Goal: Task Accomplishment & Management: Use online tool/utility

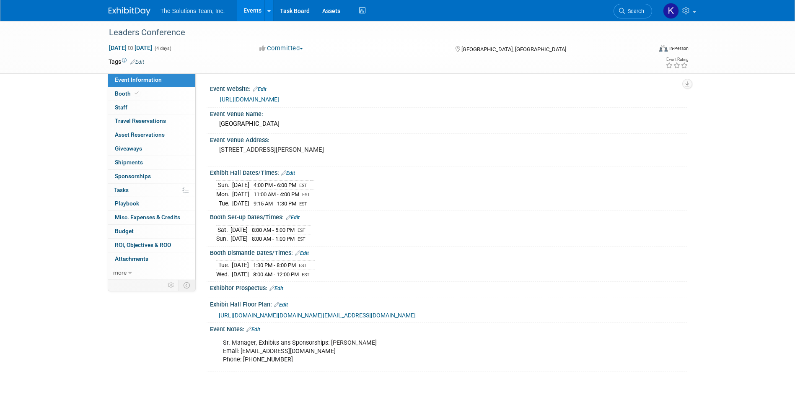
click at [257, 319] on span "[URL][DOMAIN_NAME][DOMAIN_NAME][EMAIL_ADDRESS][DOMAIN_NAME]" at bounding box center [317, 315] width 197 height 7
click at [155, 101] on link "0 Staff 0" at bounding box center [151, 107] width 87 height 13
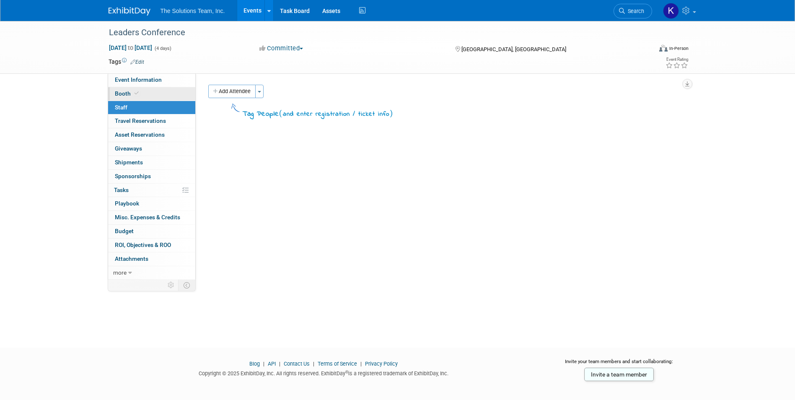
click at [158, 89] on link "Booth" at bounding box center [151, 93] width 87 height 13
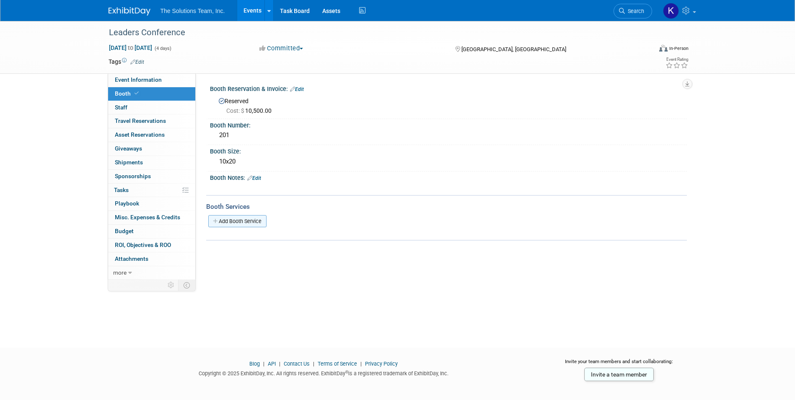
click at [244, 217] on link "Add Booth Service" at bounding box center [237, 221] width 58 height 12
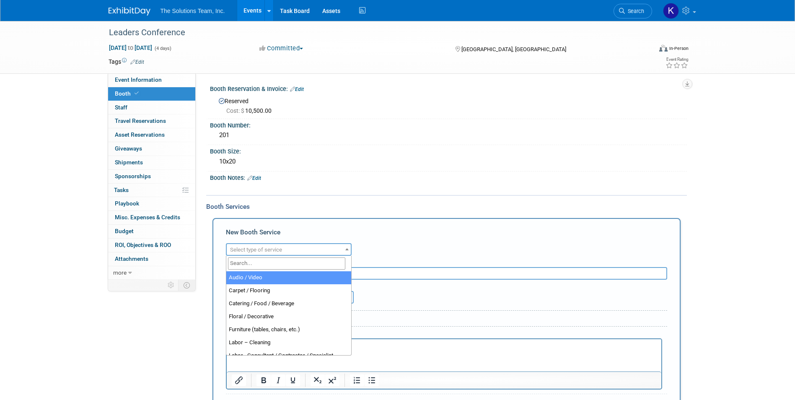
click at [280, 245] on span "Select type of service" at bounding box center [289, 250] width 124 height 12
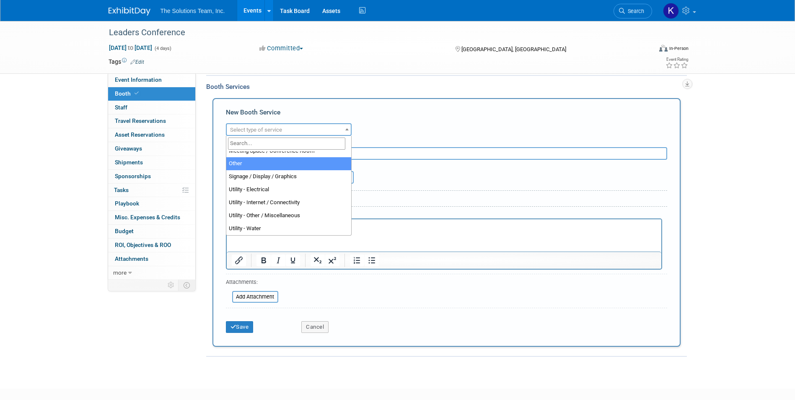
scroll to position [126, 0]
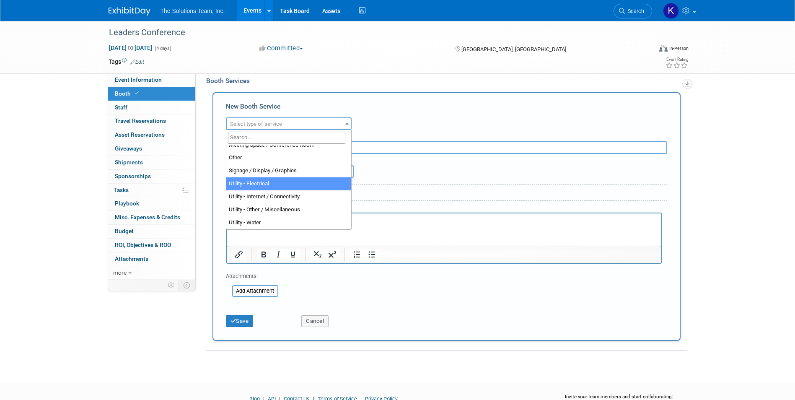
select select "8"
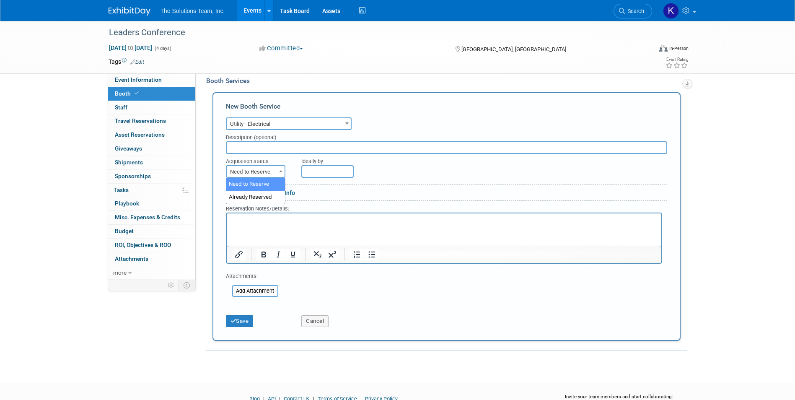
click at [259, 173] on span "Need to Reserve" at bounding box center [256, 172] width 58 height 12
click at [290, 224] on html at bounding box center [443, 218] width 435 height 11
click at [264, 224] on html at bounding box center [443, 218] width 435 height 11
click at [275, 174] on span "Need to Reserve" at bounding box center [256, 172] width 58 height 12
select select "2"
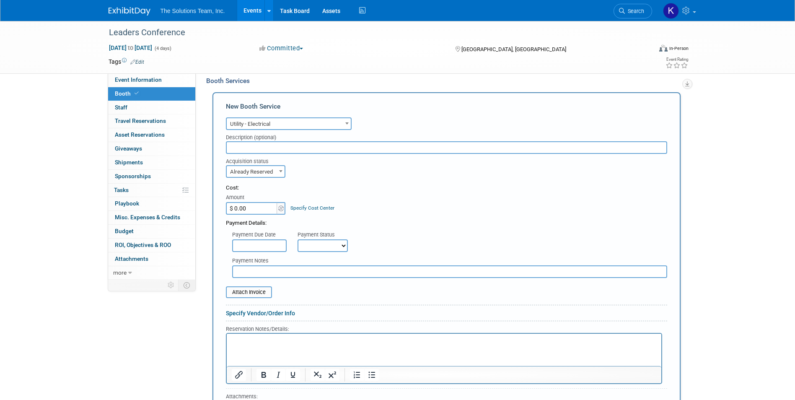
click at [253, 212] on input "$ 0.00" at bounding box center [252, 208] width 52 height 13
type input "$ 164.74"
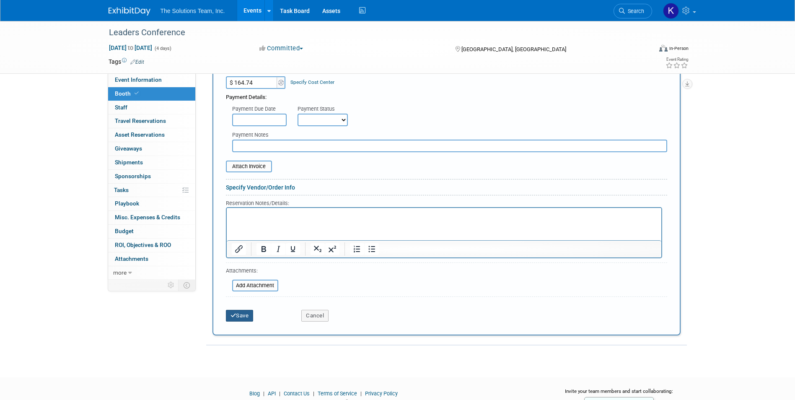
click at [248, 319] on button "Save" at bounding box center [240, 316] width 28 height 12
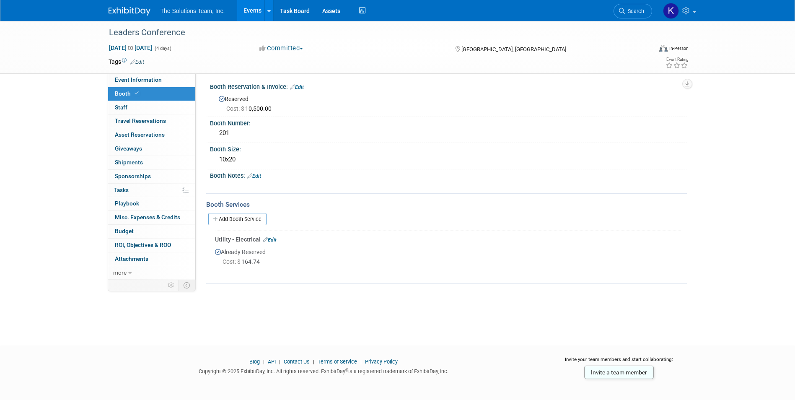
scroll to position [0, 0]
click at [161, 162] on link "0 Shipments 0" at bounding box center [151, 162] width 87 height 13
